Goal: Task Accomplishment & Management: Use online tool/utility

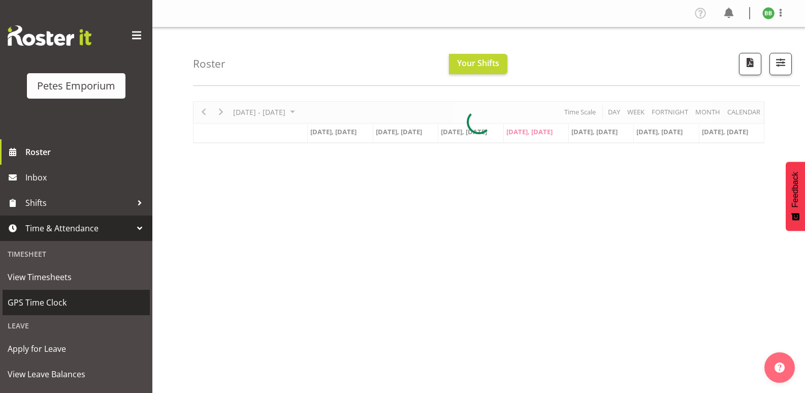
click at [85, 307] on span "GPS Time Clock" at bounding box center [76, 302] width 137 height 15
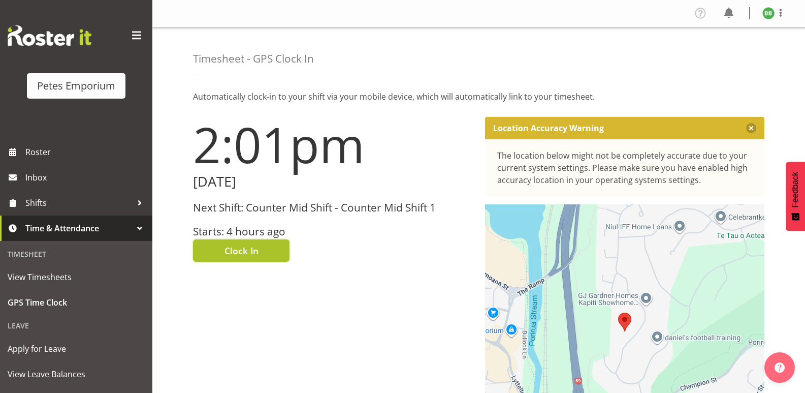
click at [260, 255] on button "Clock In" at bounding box center [241, 250] width 97 height 22
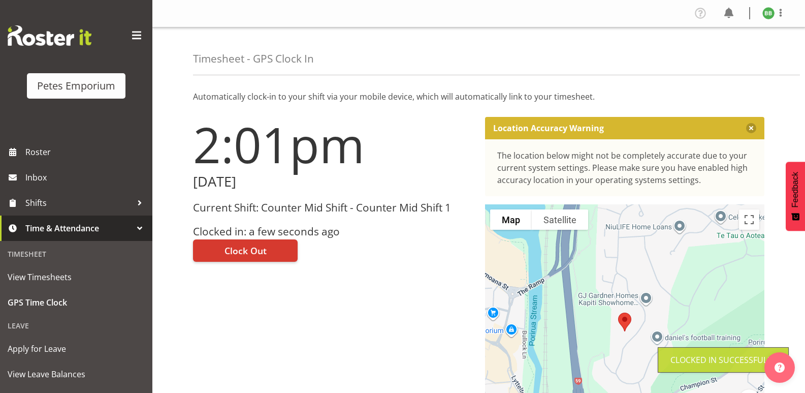
click at [766, 15] on img at bounding box center [769, 13] width 12 height 12
click at [721, 56] on link "Log Out" at bounding box center [738, 53] width 98 height 18
